Goal: Contribute content: Add original content to the website for others to see

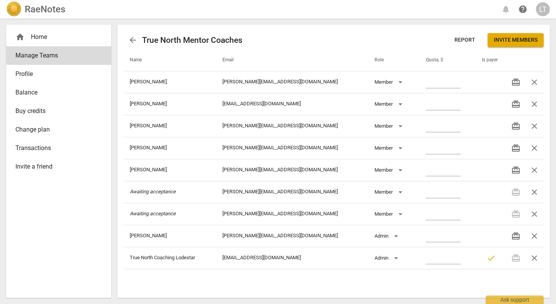
click at [42, 34] on div "home Home" at bounding box center [55, 36] width 80 height 9
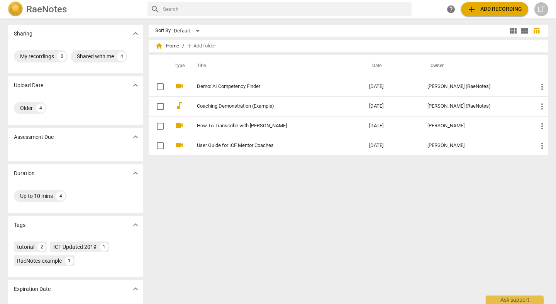
click at [486, 8] on span "add Add recording" at bounding box center [494, 9] width 55 height 9
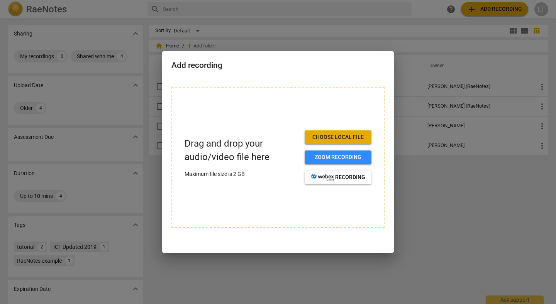
click at [344, 135] on span "Choose local file" at bounding box center [338, 138] width 54 height 8
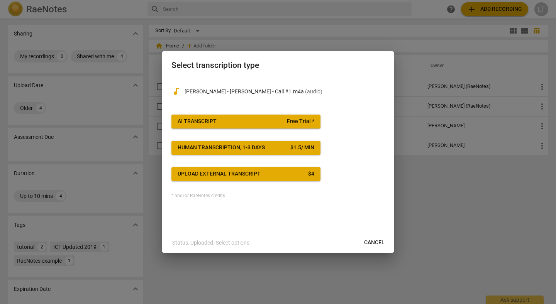
click at [246, 124] on span "AI Transcript Free Trial *" at bounding box center [246, 122] width 137 height 8
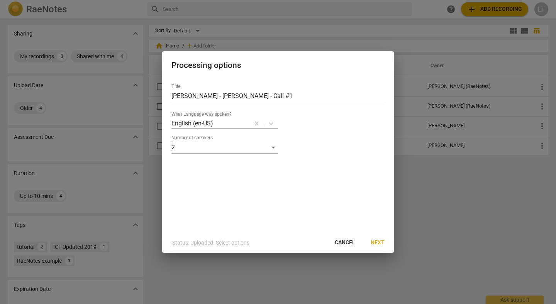
click at [381, 243] on span "Next" at bounding box center [378, 243] width 14 height 8
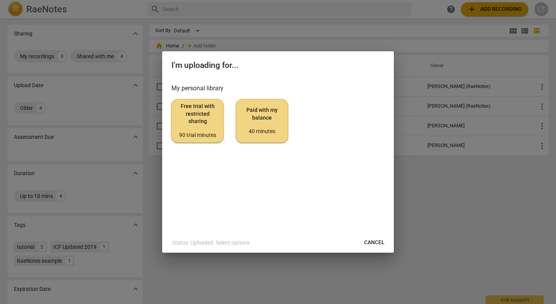
click at [260, 121] on span "Paid with my balance 40 minutes" at bounding box center [262, 121] width 39 height 29
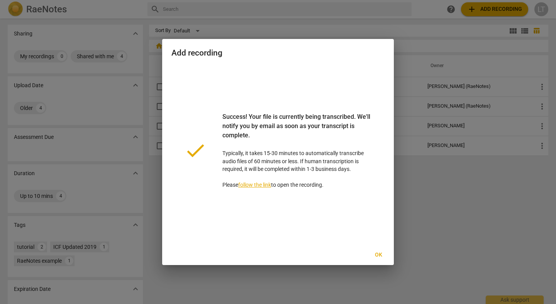
click at [382, 255] on span "Ok" at bounding box center [378, 255] width 12 height 8
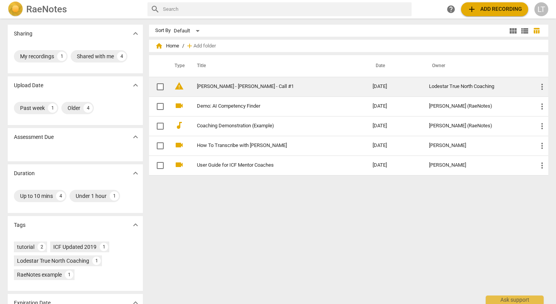
click at [542, 85] on span "more_vert" at bounding box center [542, 86] width 9 height 9
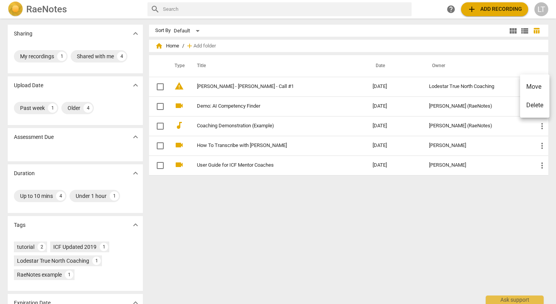
click at [532, 88] on li "Move" at bounding box center [534, 87] width 29 height 19
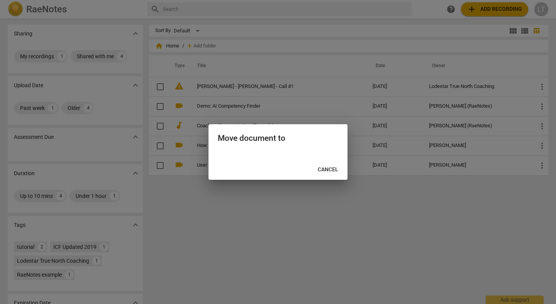
click at [324, 210] on div at bounding box center [278, 152] width 556 height 304
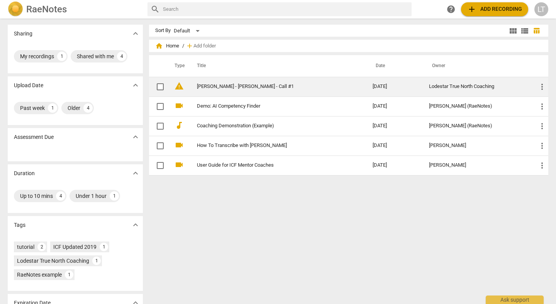
click at [158, 87] on input "checkbox" at bounding box center [160, 86] width 16 height 9
checkbox input "false"
click at [159, 88] on input "checkbox" at bounding box center [160, 86] width 16 height 9
click at [539, 90] on span "more_vert" at bounding box center [542, 86] width 9 height 9
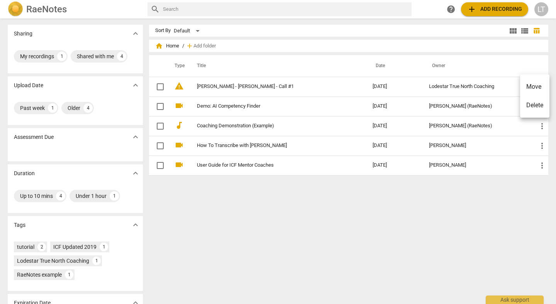
click at [534, 88] on li "Move" at bounding box center [534, 87] width 29 height 19
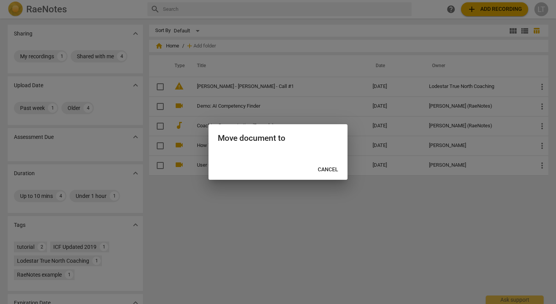
click at [332, 173] on span "Cancel" at bounding box center [328, 170] width 20 height 8
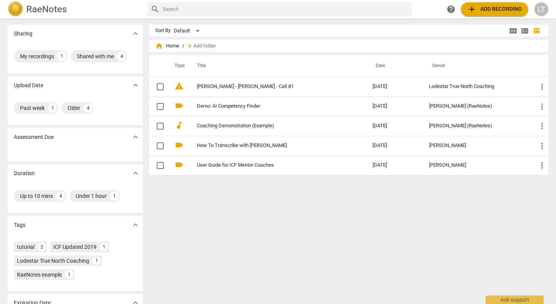
click at [292, 231] on div "Sort By Default view_module view_list table_chart home Home / add Add folder Ty…" at bounding box center [352, 162] width 406 height 274
click at [539, 13] on div "LT" at bounding box center [542, 9] width 14 height 14
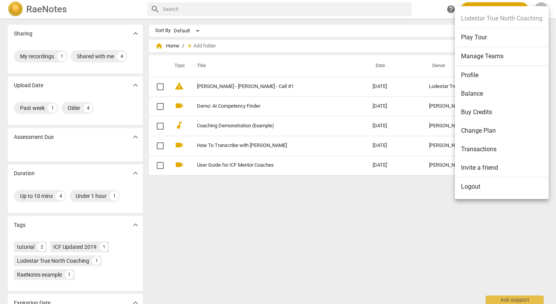
click at [348, 207] on div at bounding box center [278, 152] width 556 height 304
